Goal: Information Seeking & Learning: Learn about a topic

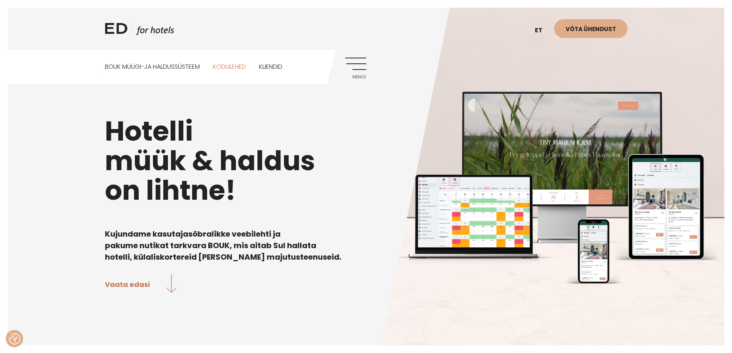
click at [227, 68] on link "Kodulehed" at bounding box center [229, 67] width 33 height 34
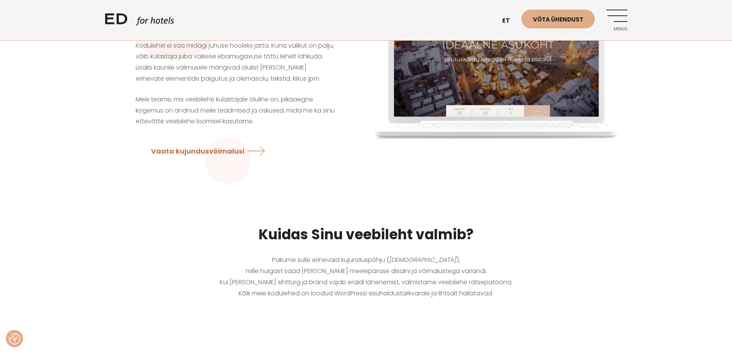
scroll to position [192, 0]
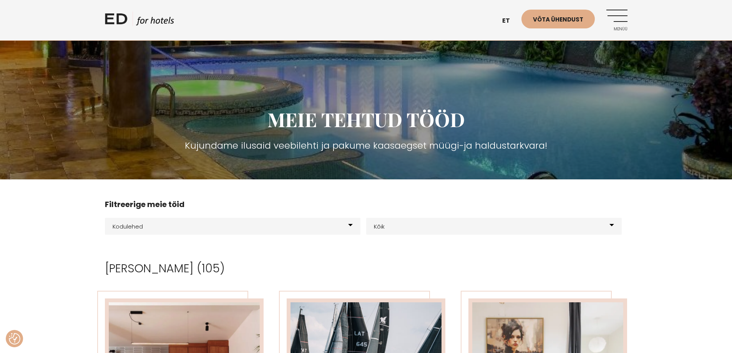
scroll to position [77, 0]
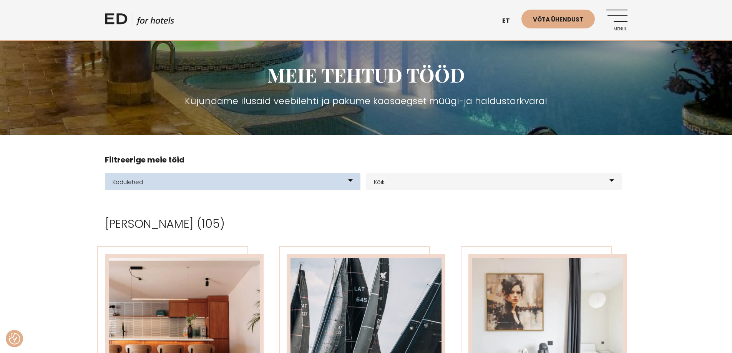
click at [340, 185] on select "Kõik meie tooted BOUK BOOKING BOUK PMS Kodulehed Näidis kodulehe kujunduspõhjad…" at bounding box center [232, 181] width 255 height 17
select select "200"
click at [105, 173] on select "Kõik meie tooted BOUK BOOKING BOUK PMS Kodulehed Näidis kodulehe kujunduspõhjad…" at bounding box center [232, 181] width 255 height 17
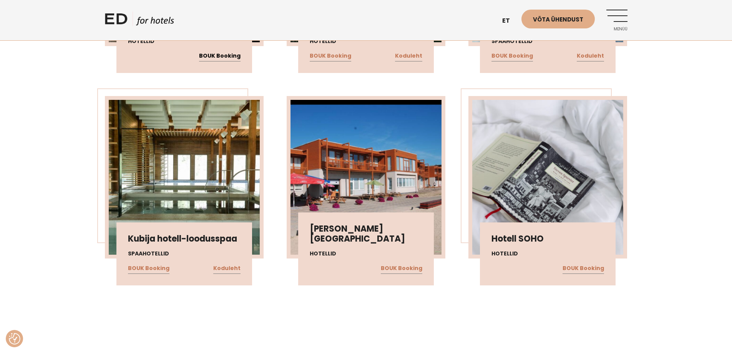
scroll to position [461, 0]
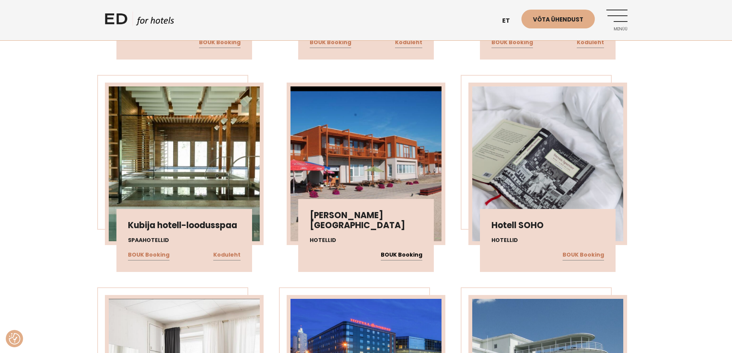
click at [411, 257] on link "BOUK Booking" at bounding box center [401, 255] width 41 height 10
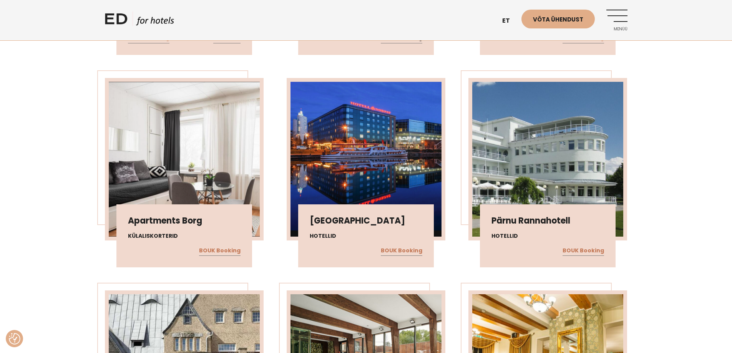
scroll to position [692, 0]
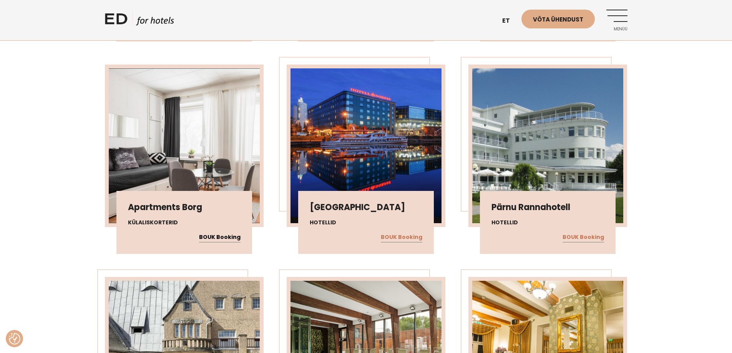
click at [229, 238] on link "BOUK Booking" at bounding box center [219, 237] width 41 height 10
click at [403, 238] on link "BOUK Booking" at bounding box center [401, 237] width 41 height 10
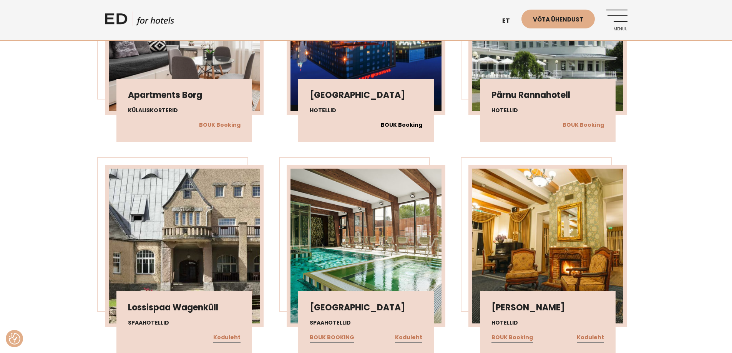
scroll to position [730, 0]
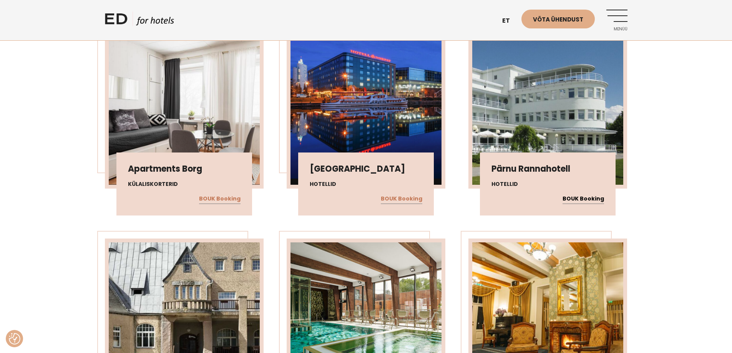
click at [587, 197] on link "BOUK Booking" at bounding box center [582, 199] width 41 height 10
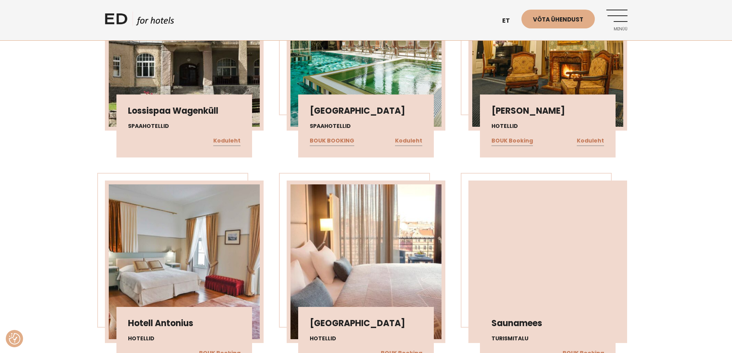
scroll to position [1076, 0]
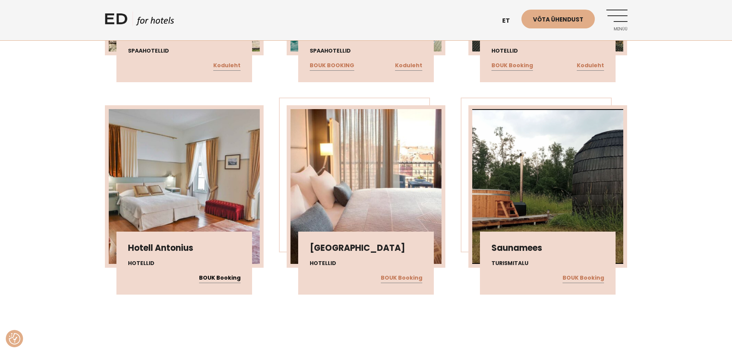
click at [211, 280] on link "BOUK Booking" at bounding box center [219, 278] width 41 height 10
click at [406, 278] on link "BOUK Booking" at bounding box center [401, 278] width 41 height 10
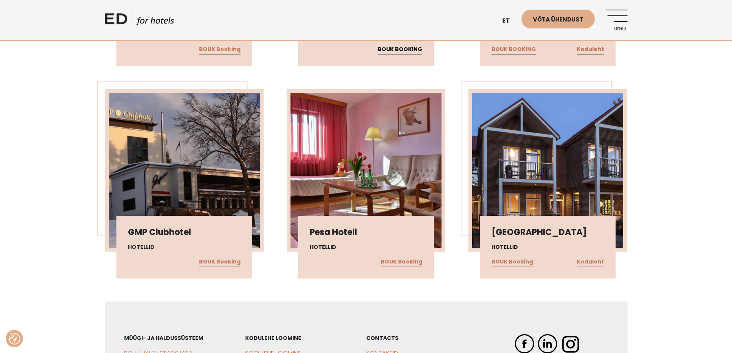
scroll to position [3021, 0]
